Goal: Find specific page/section: Find specific page/section

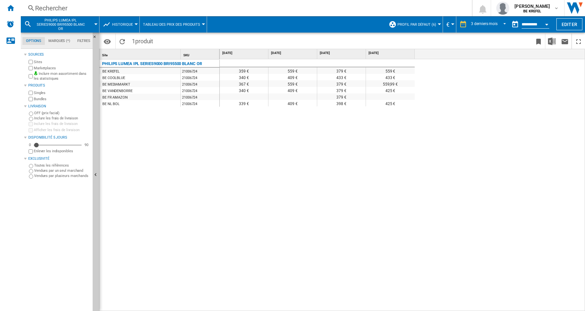
click at [53, 7] on div "Rechercher" at bounding box center [245, 8] width 420 height 9
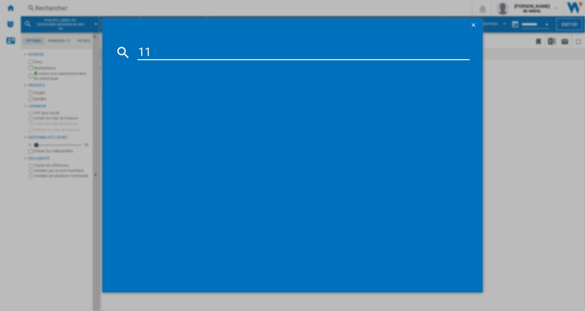
type input "1"
type input "51007024"
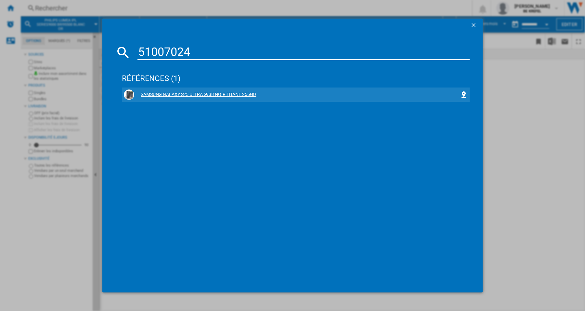
click at [201, 94] on div "SAMSUNG GALAXY S25 ULTRA S938 NOIR TITANE 256GO" at bounding box center [297, 94] width 326 height 7
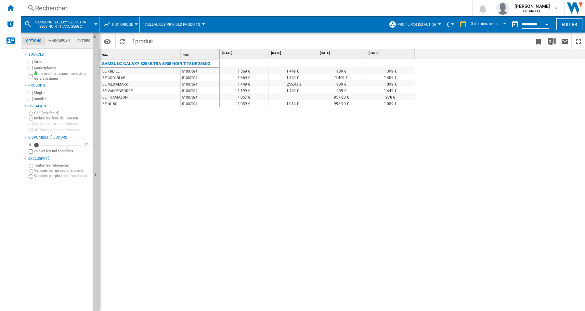
click at [50, 5] on div "Rechercher" at bounding box center [245, 8] width 420 height 9
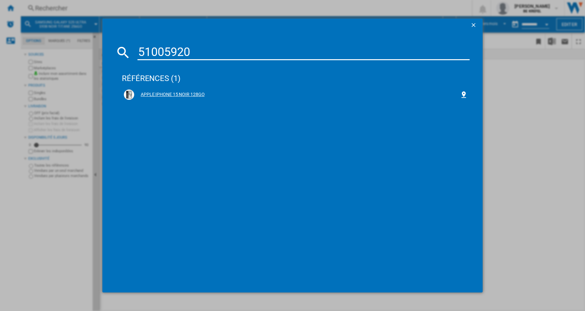
type input "51005920"
click at [167, 98] on div "APPLE IPHONE 15 NOIR 128GO" at bounding box center [297, 94] width 326 height 7
